Goal: Task Accomplishment & Management: Manage account settings

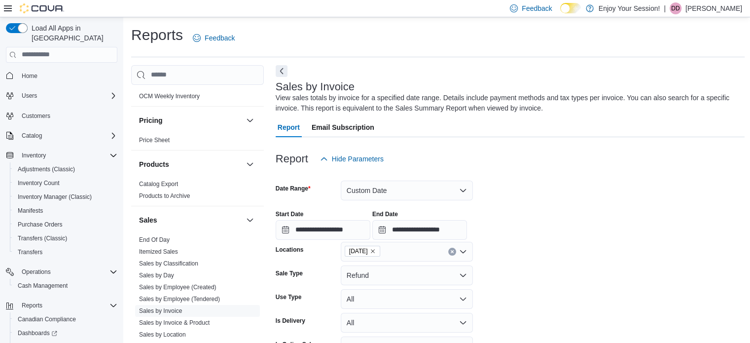
click at [712, 7] on p "Devin D'Amelio" at bounding box center [713, 8] width 57 height 12
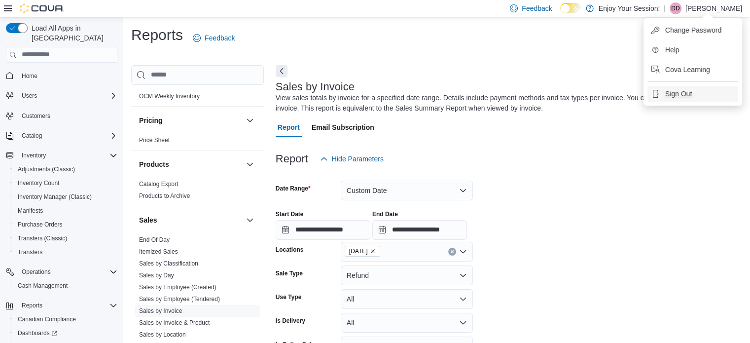
click at [681, 96] on span "Sign Out" at bounding box center [678, 94] width 27 height 10
